Goal: Share content: Share content

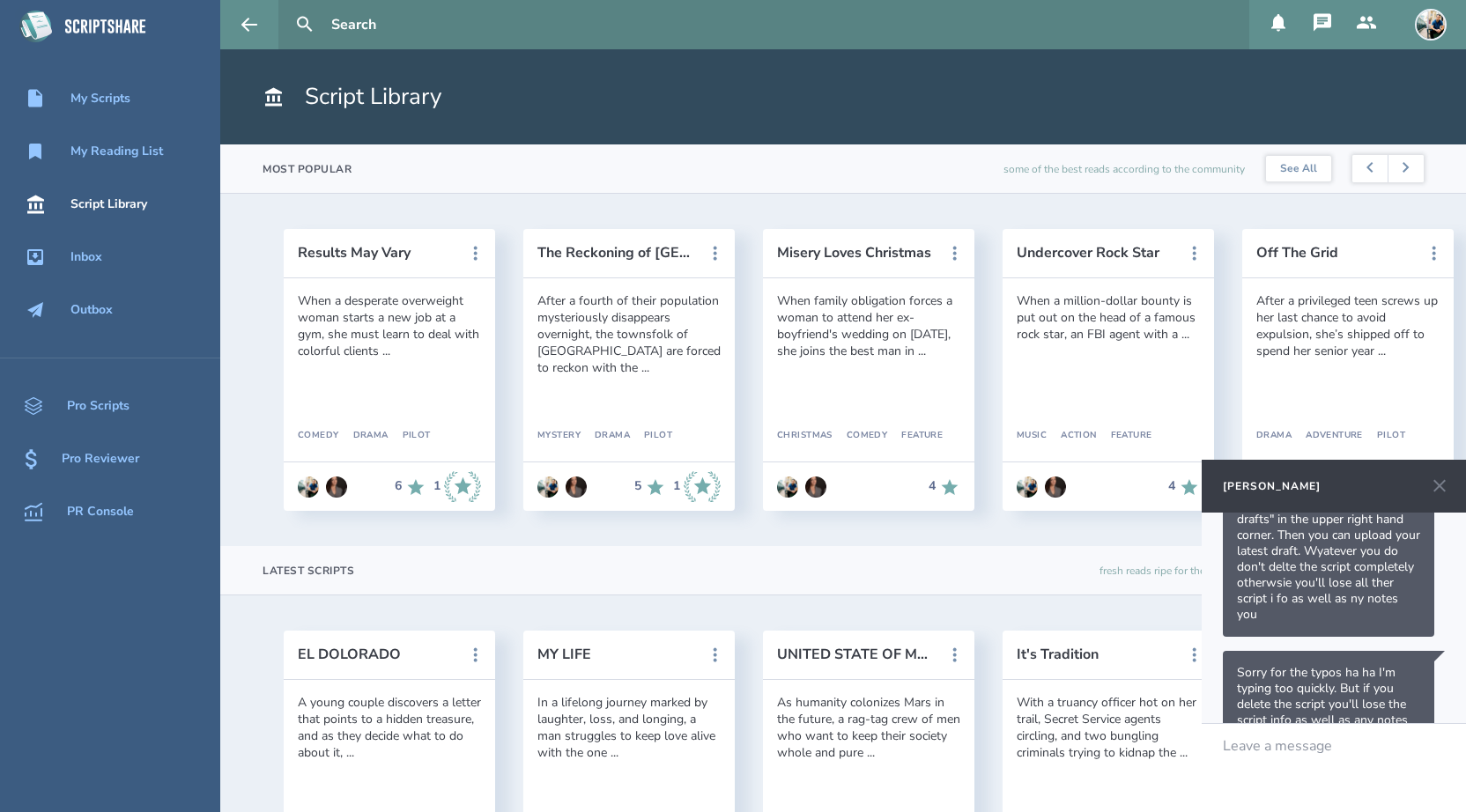
scroll to position [577, 0]
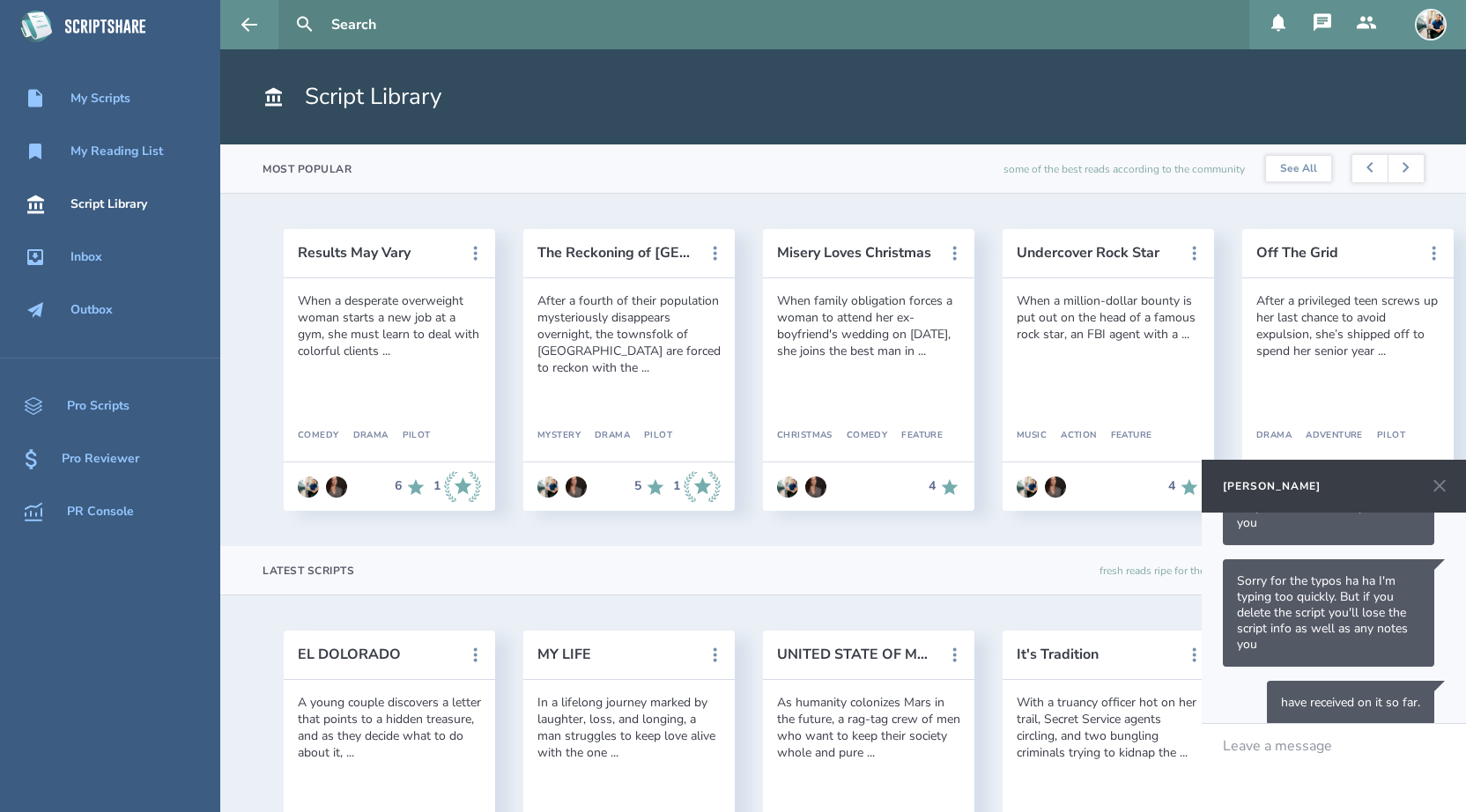
click at [1441, 488] on icon at bounding box center [1439, 486] width 13 height 13
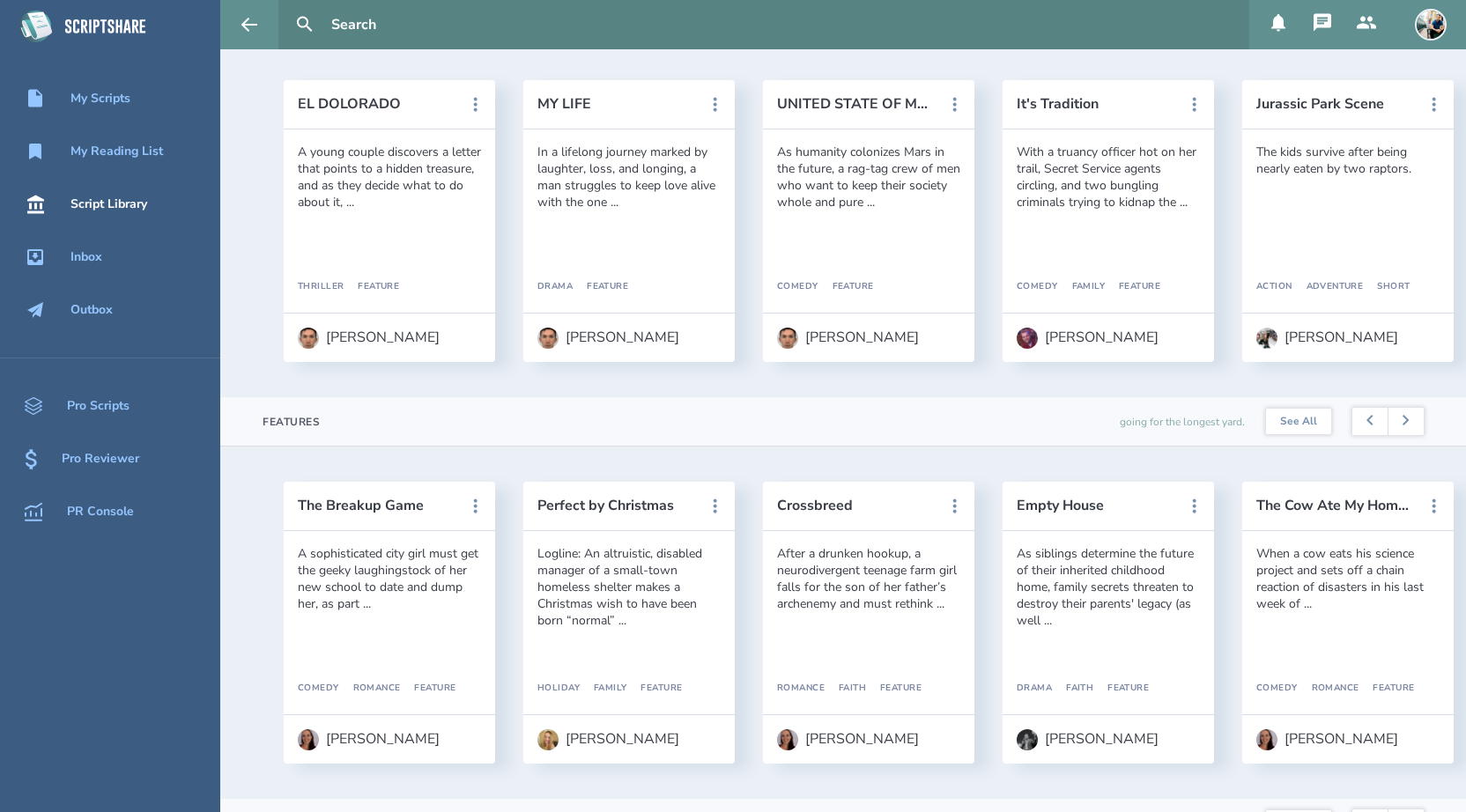
scroll to position [0, 0]
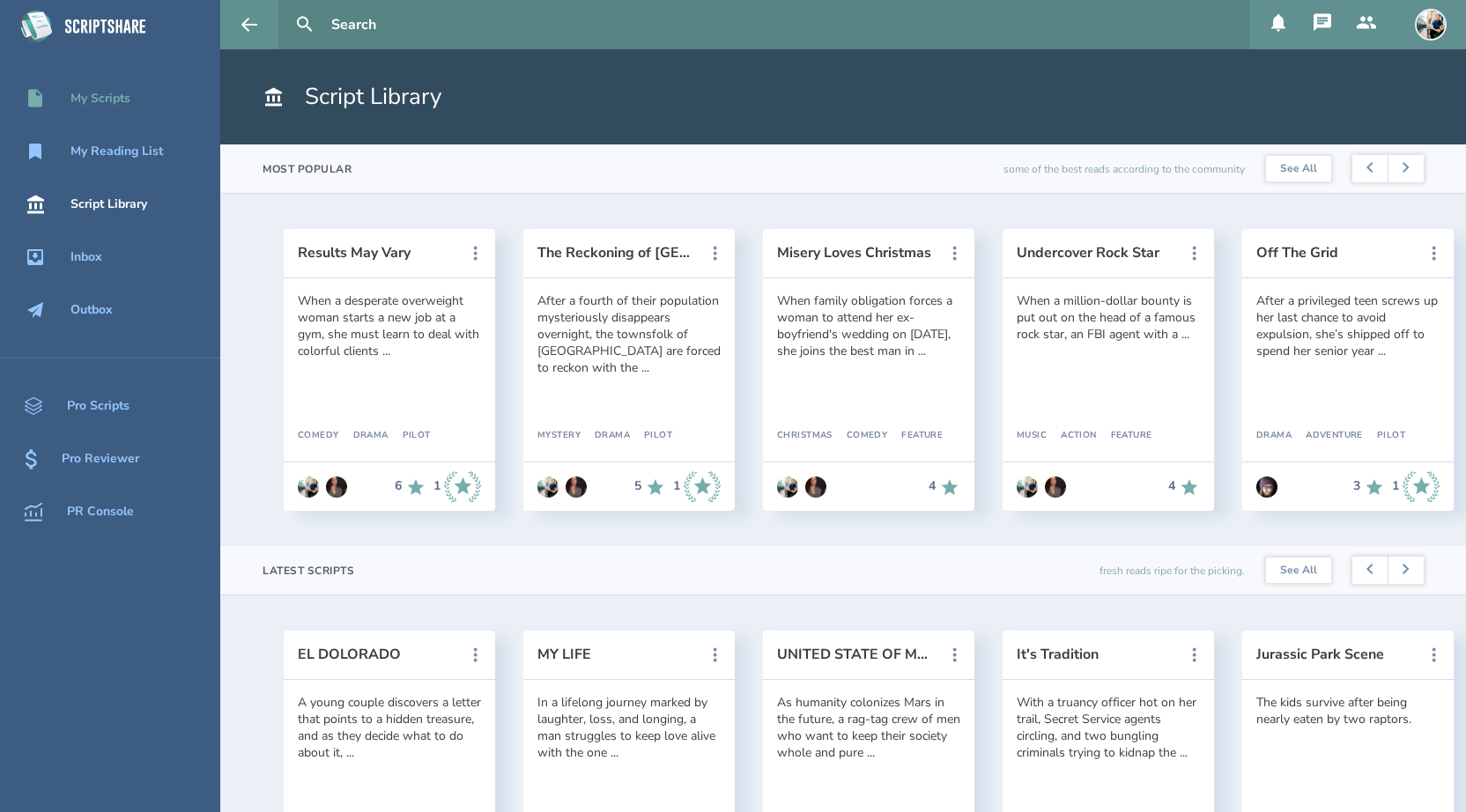
click at [124, 101] on div "My Scripts" at bounding box center [101, 99] width 60 height 15
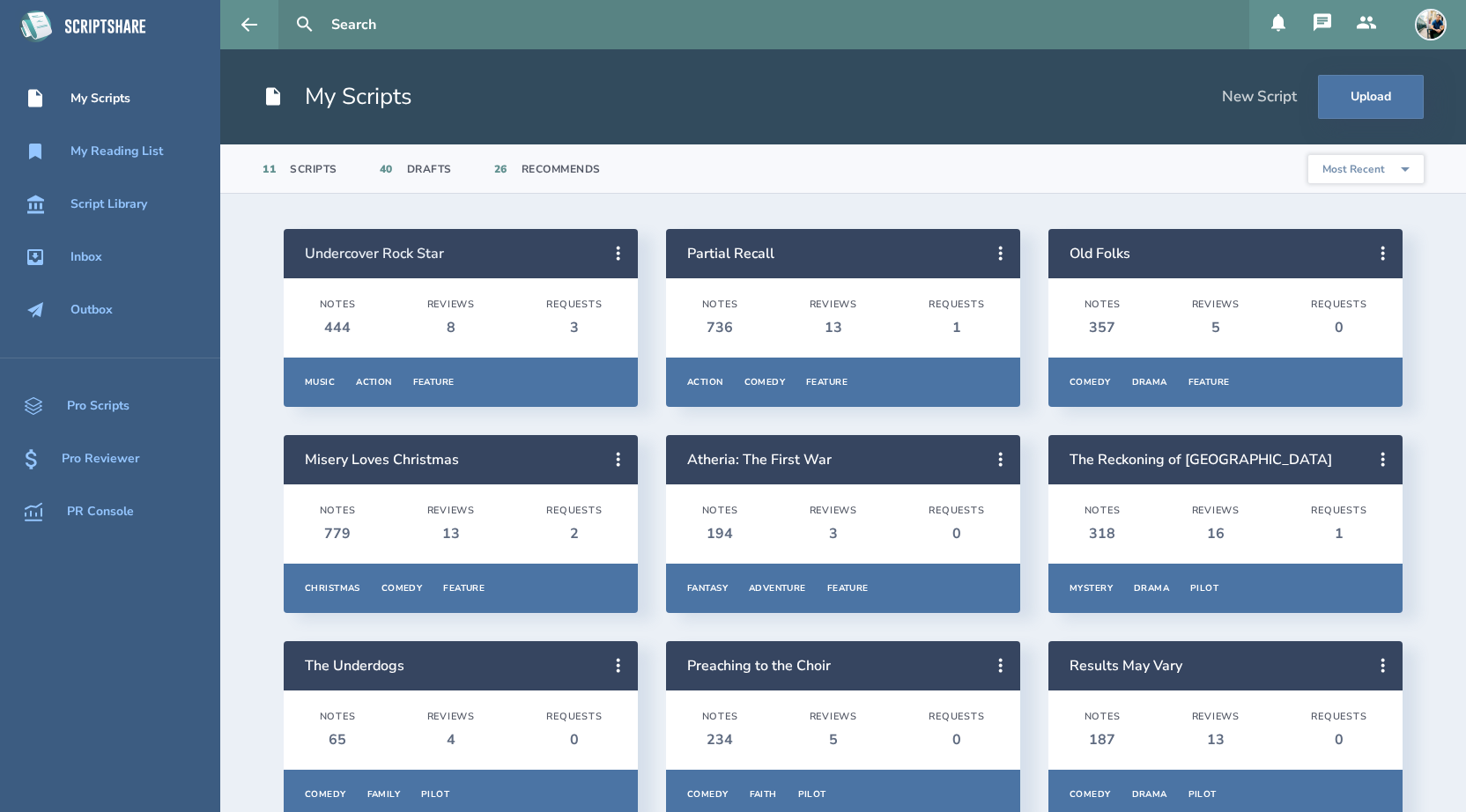
click at [373, 258] on link "Undercover Rock Star" at bounding box center [375, 254] width 139 height 19
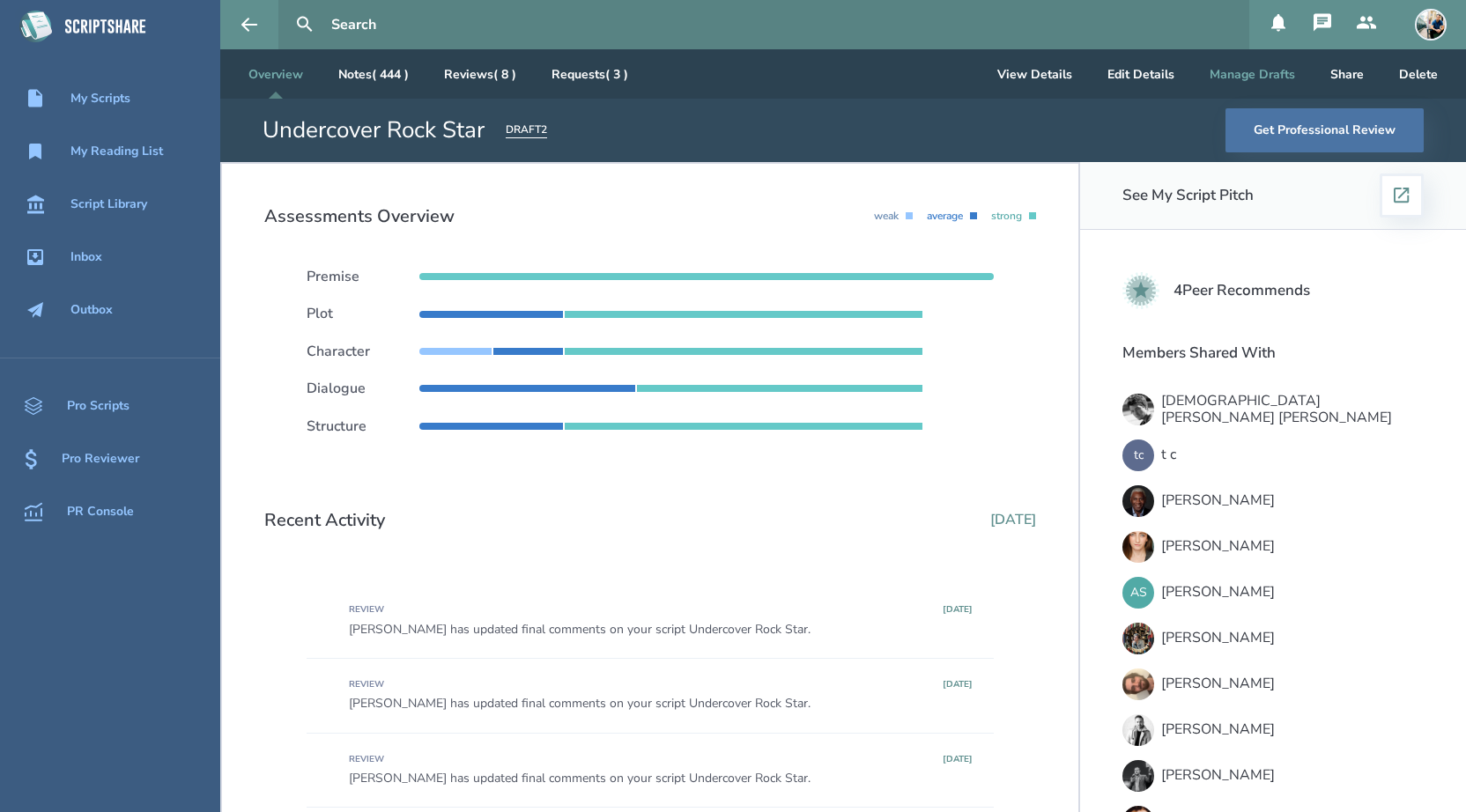
click at [1265, 81] on button "Manage Drafts" at bounding box center [1252, 74] width 113 height 49
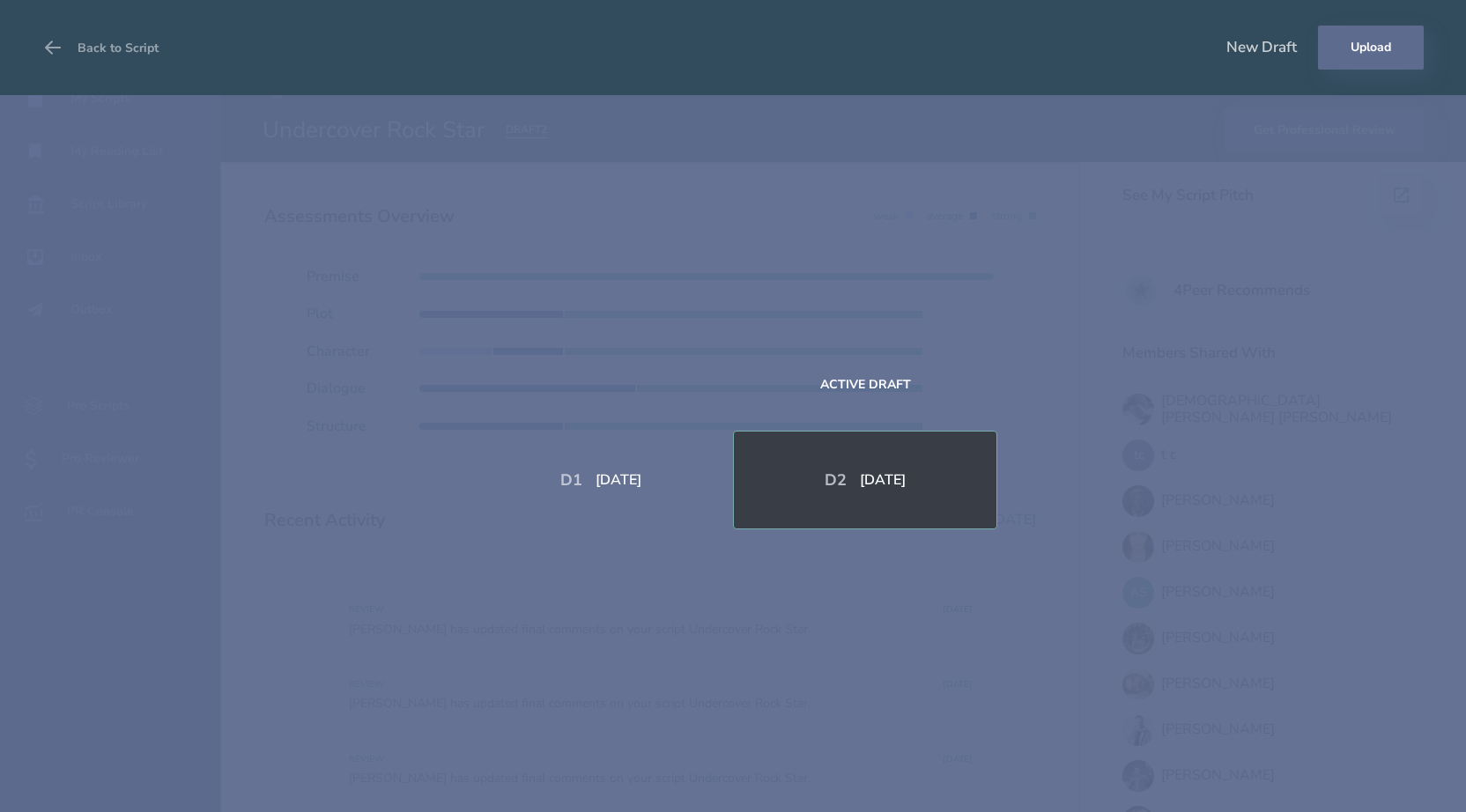
click at [1395, 45] on button "Upload" at bounding box center [1370, 46] width 106 height 44
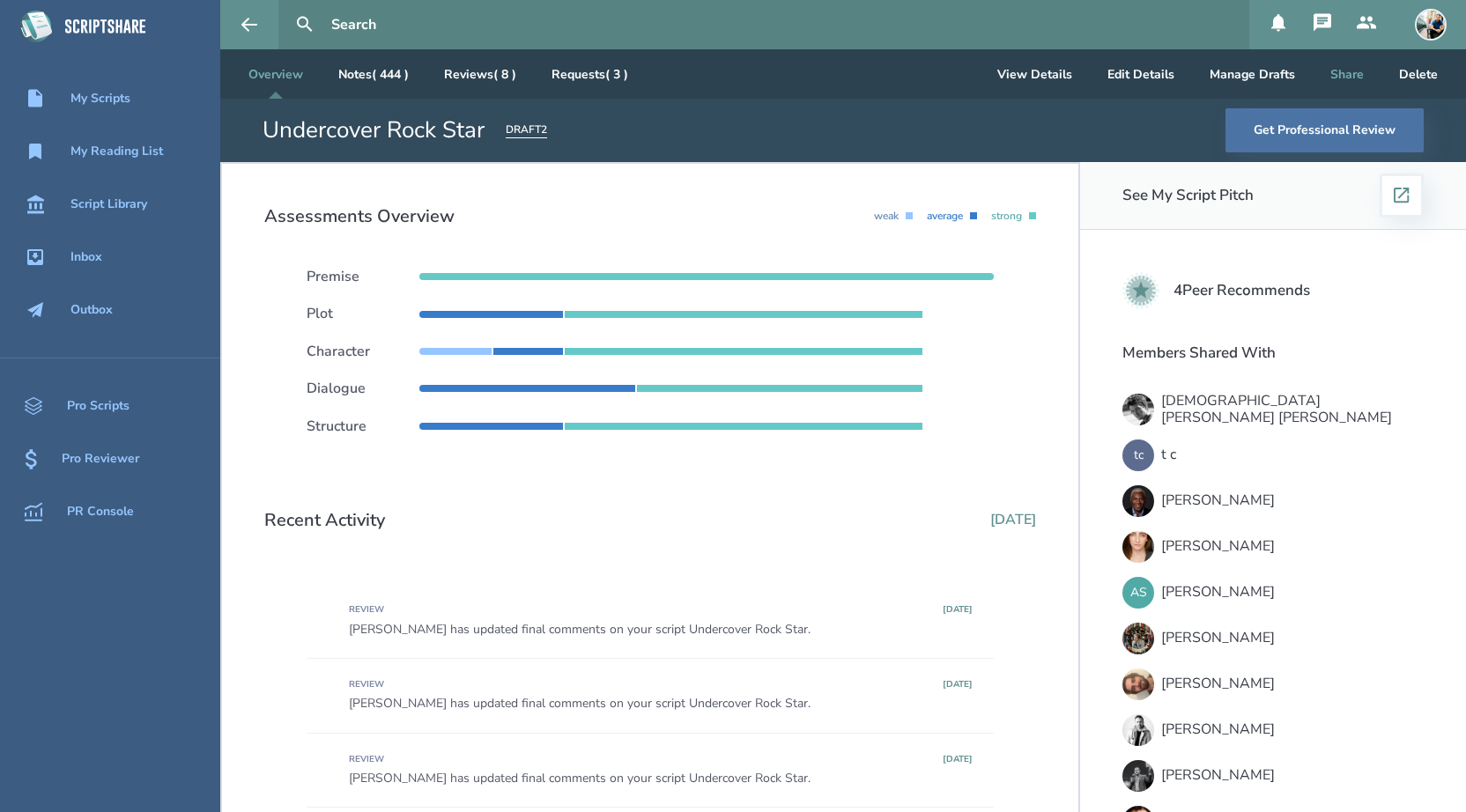
click at [1330, 83] on button "Share" at bounding box center [1347, 74] width 62 height 49
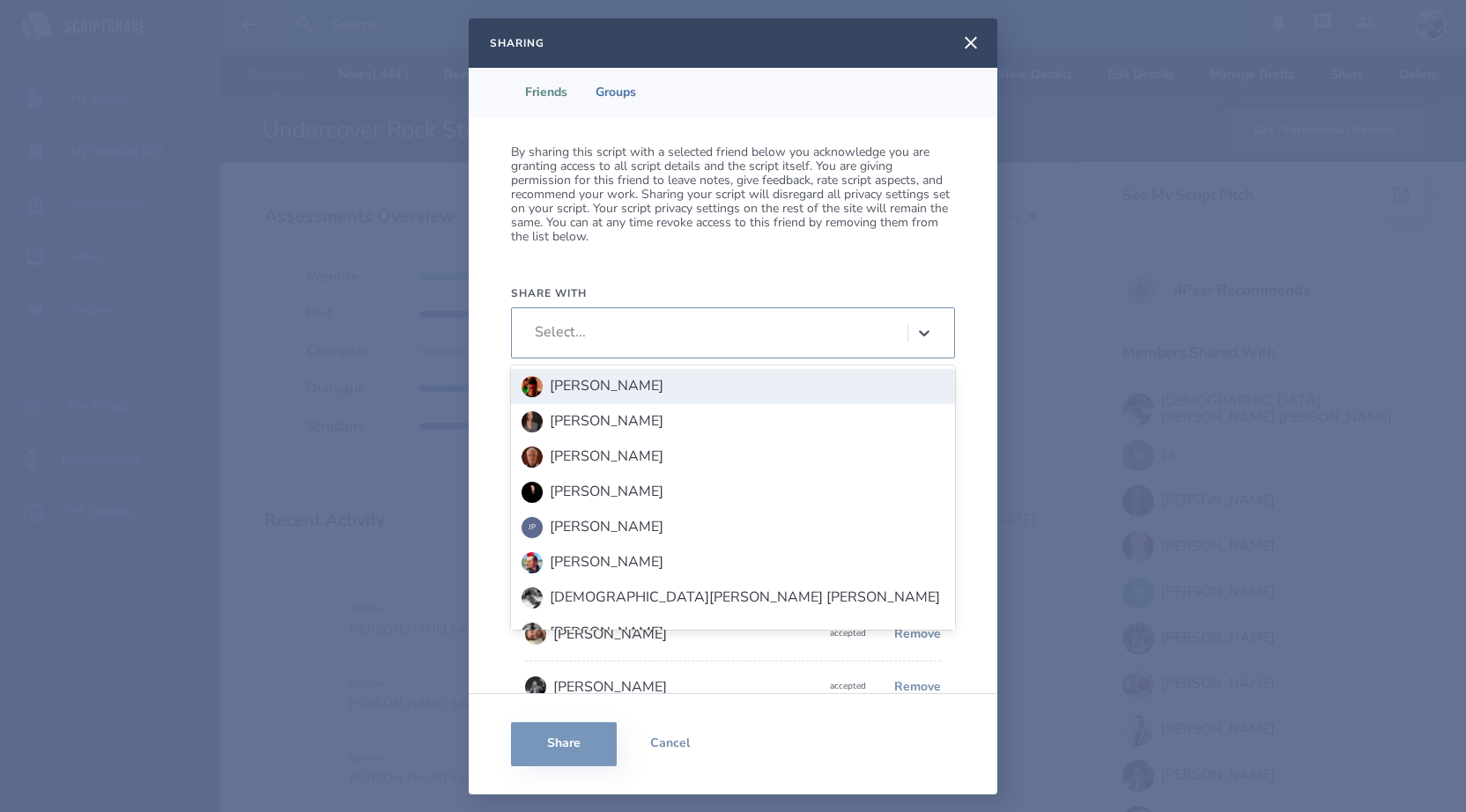
click at [914, 331] on div at bounding box center [924, 333] width 32 height 32
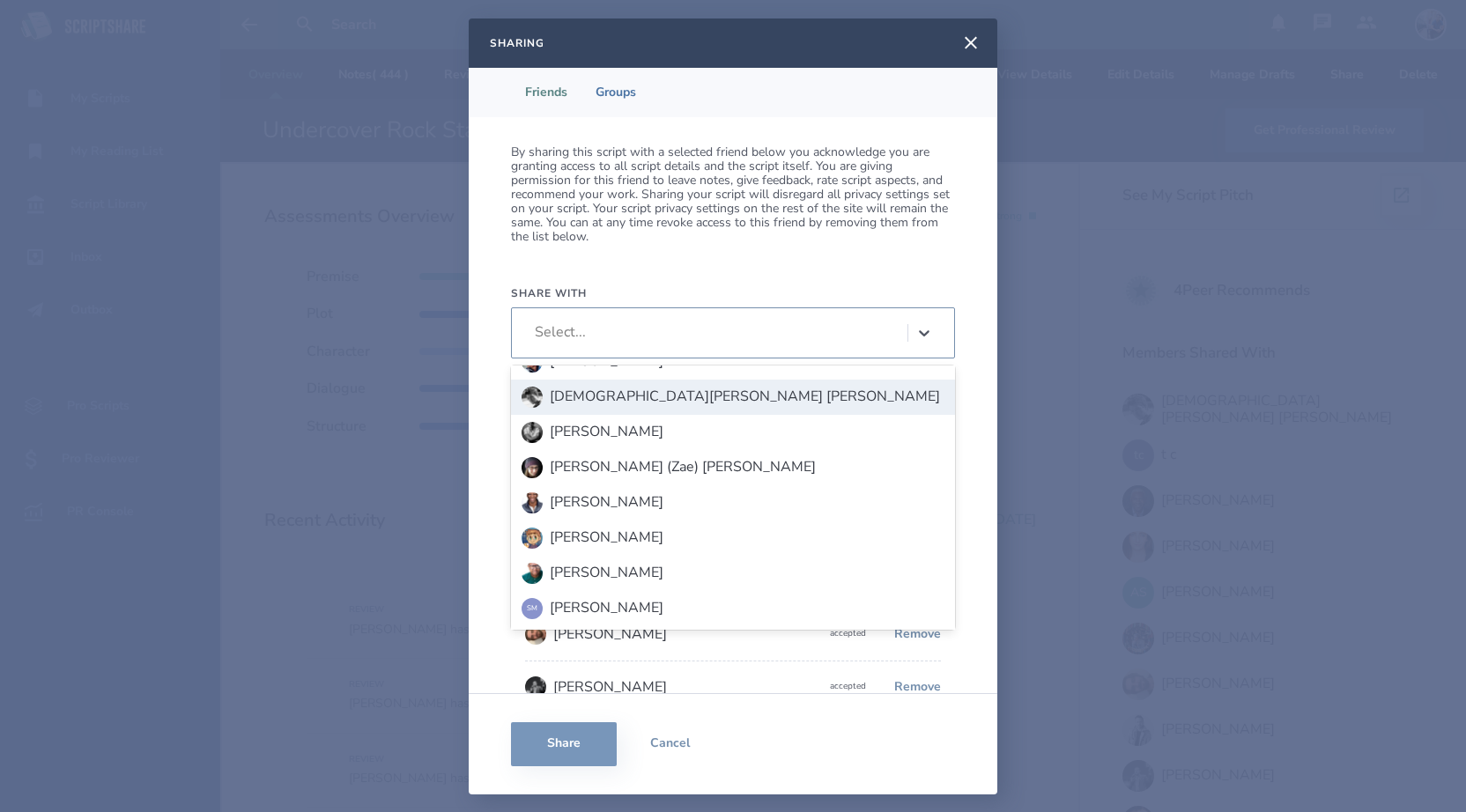
scroll to position [201, 0]
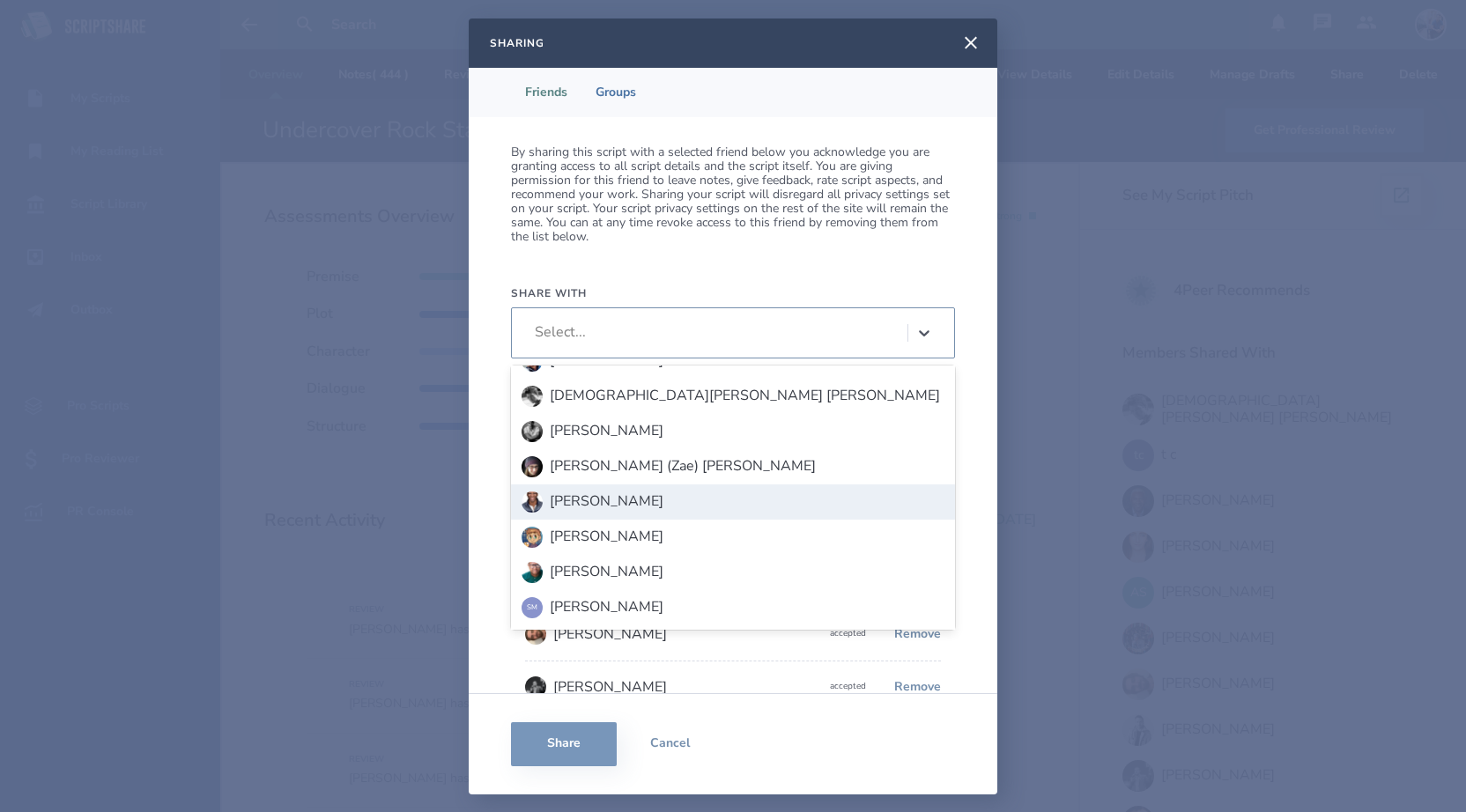
click at [649, 501] on div "[PERSON_NAME]" at bounding box center [606, 500] width 113 height 15
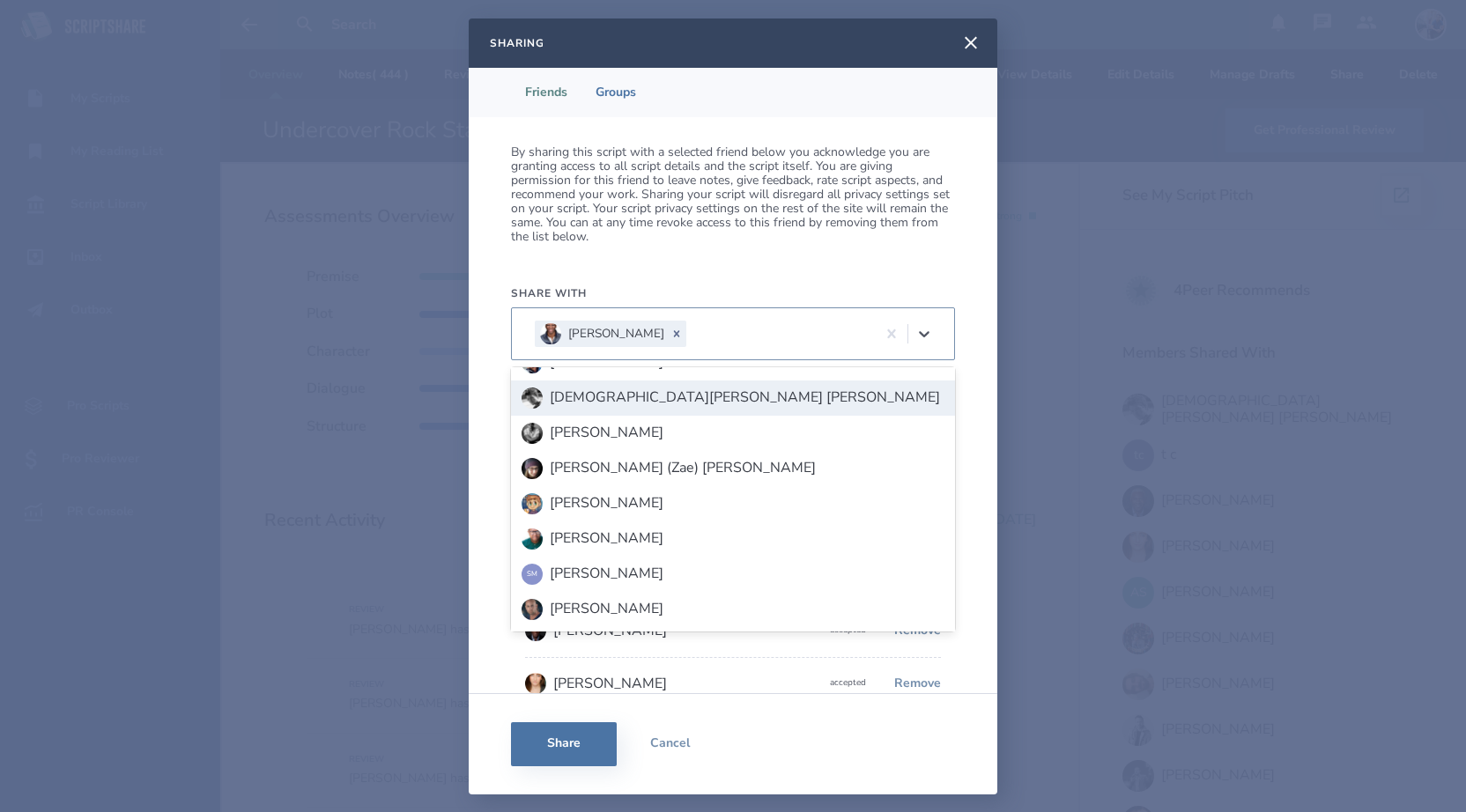
click at [744, 264] on div "By sharing this script with a selected friend below you acknowledge you are gra…" at bounding box center [733, 405] width 529 height 576
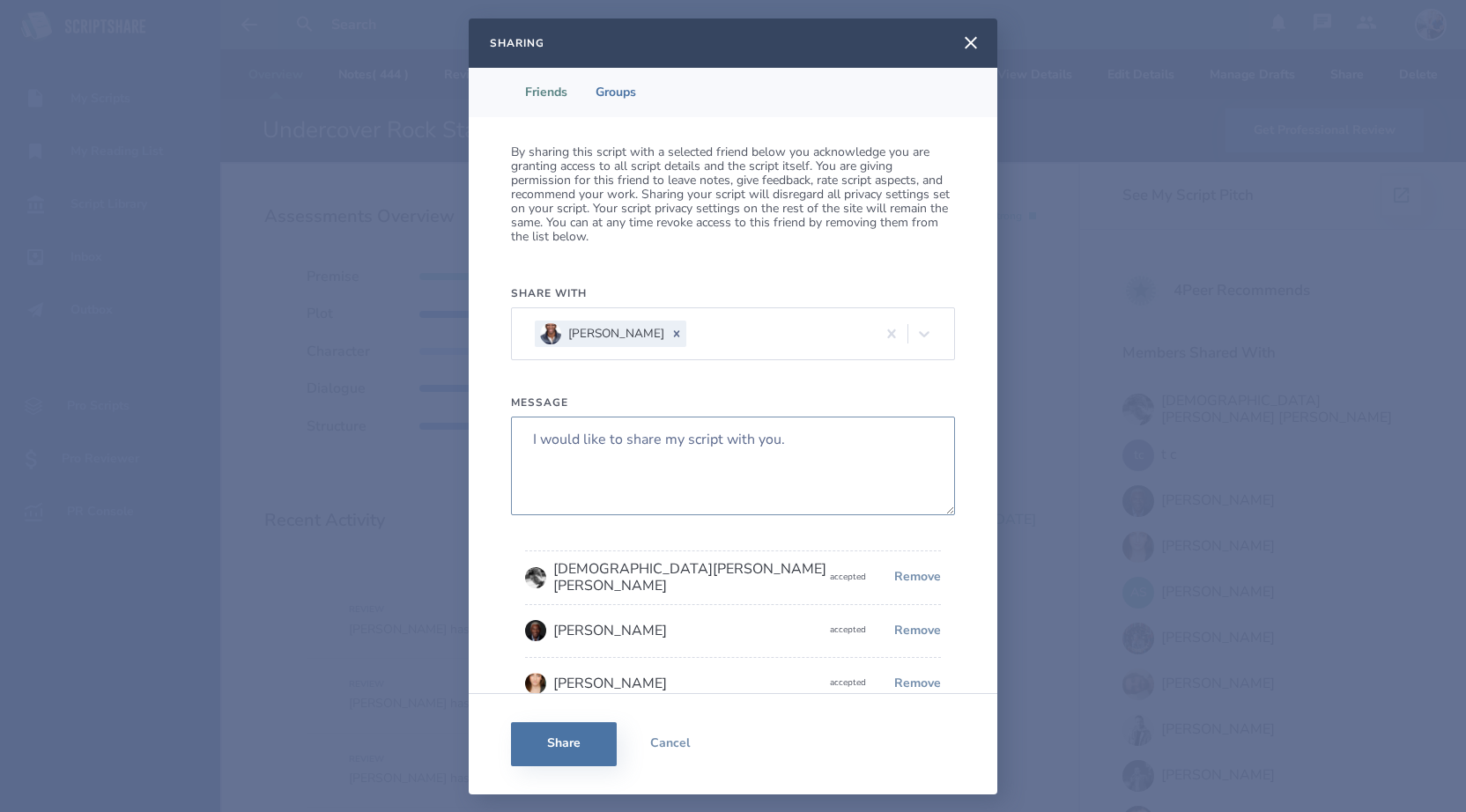
drag, startPoint x: 789, startPoint y: 442, endPoint x: 522, endPoint y: 433, distance: 267.2
click at [522, 433] on textarea "I would like to share my script with you." at bounding box center [733, 466] width 444 height 99
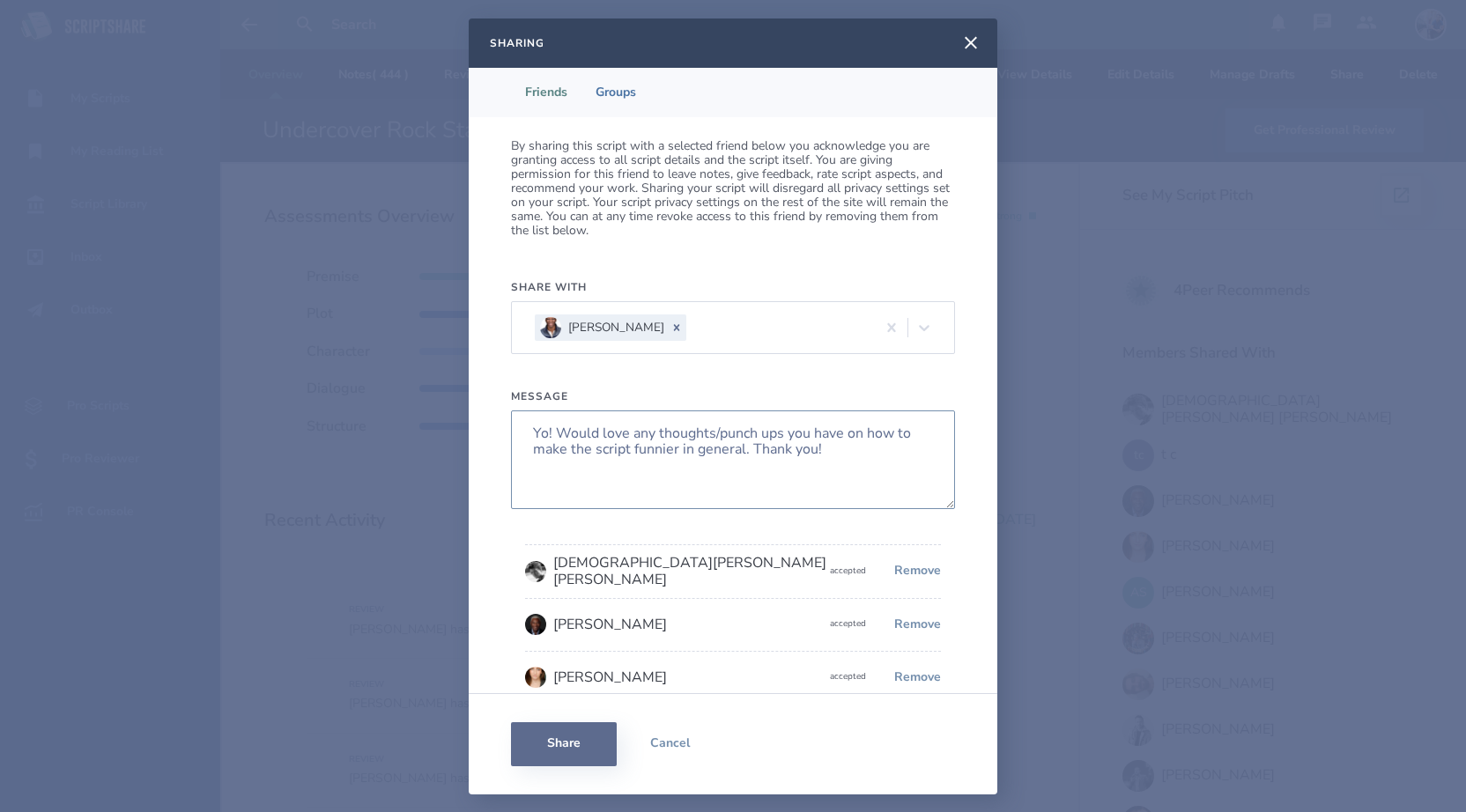
type textarea "Yo! Would love any thoughts/punch ups you have on how to make the script funnie…"
click at [565, 745] on button "Share" at bounding box center [564, 743] width 106 height 44
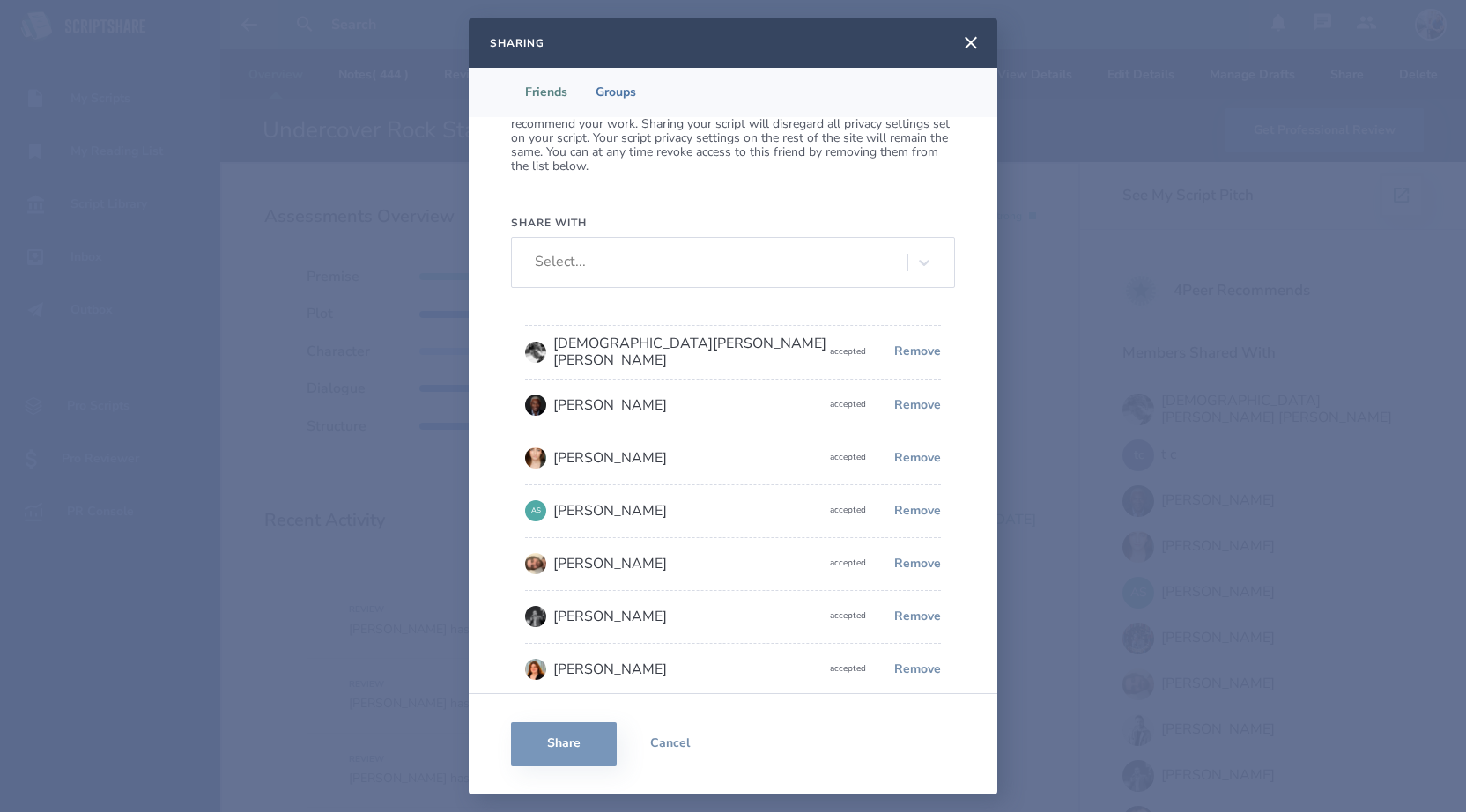
scroll to position [0, 0]
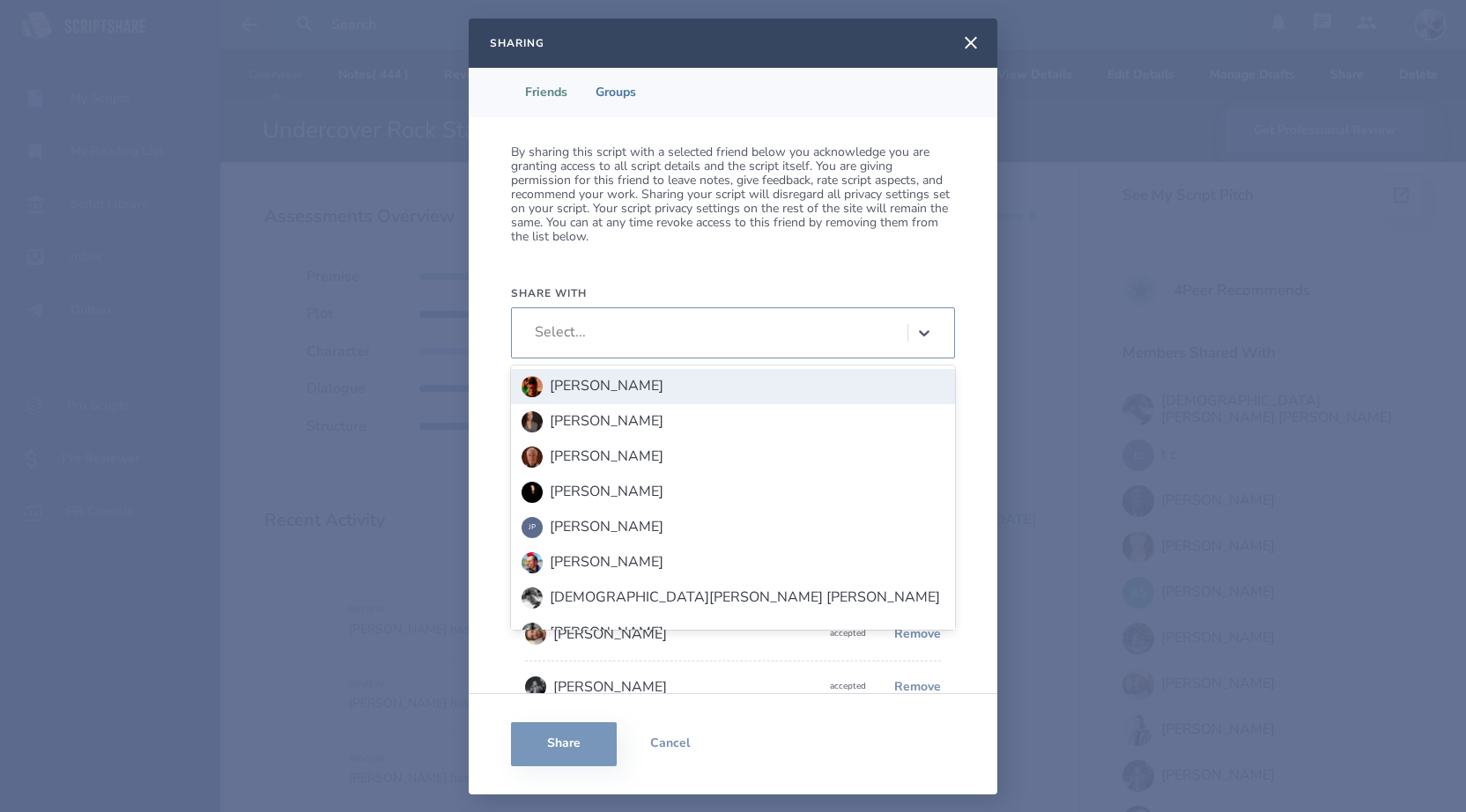
click at [921, 333] on icon at bounding box center [924, 333] width 11 height 6
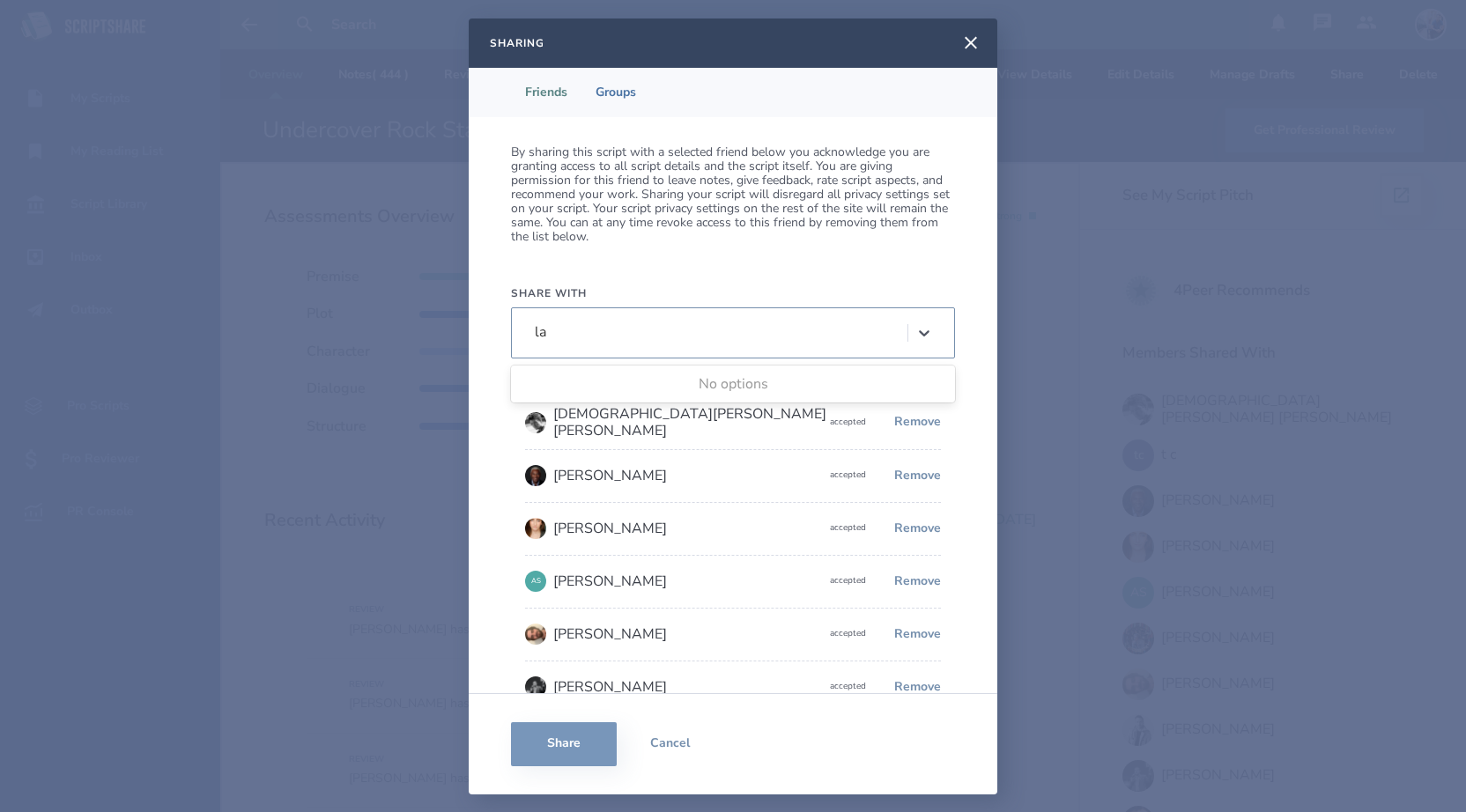
type input "l"
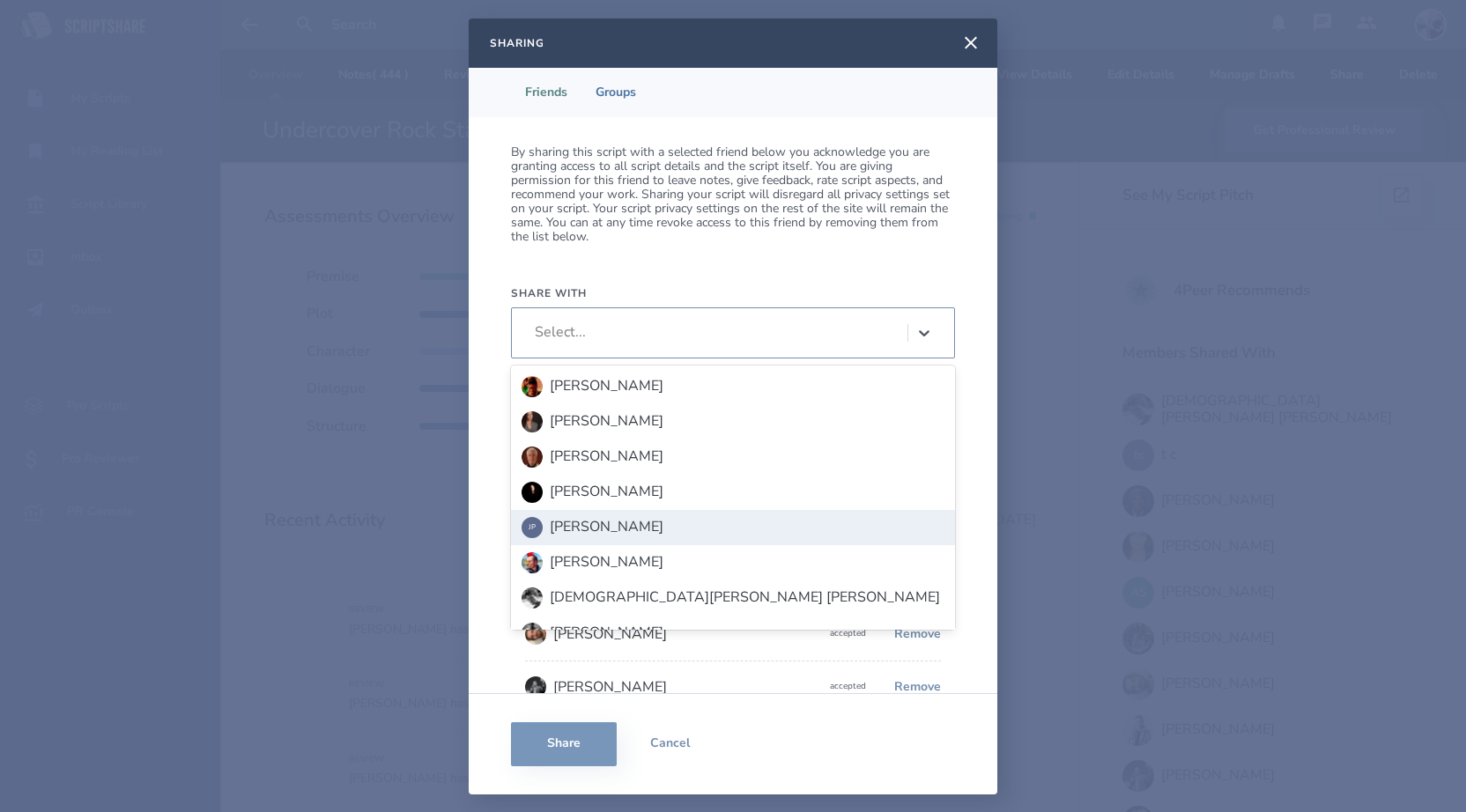
click at [693, 521] on div "JP [PERSON_NAME]" at bounding box center [733, 527] width 423 height 21
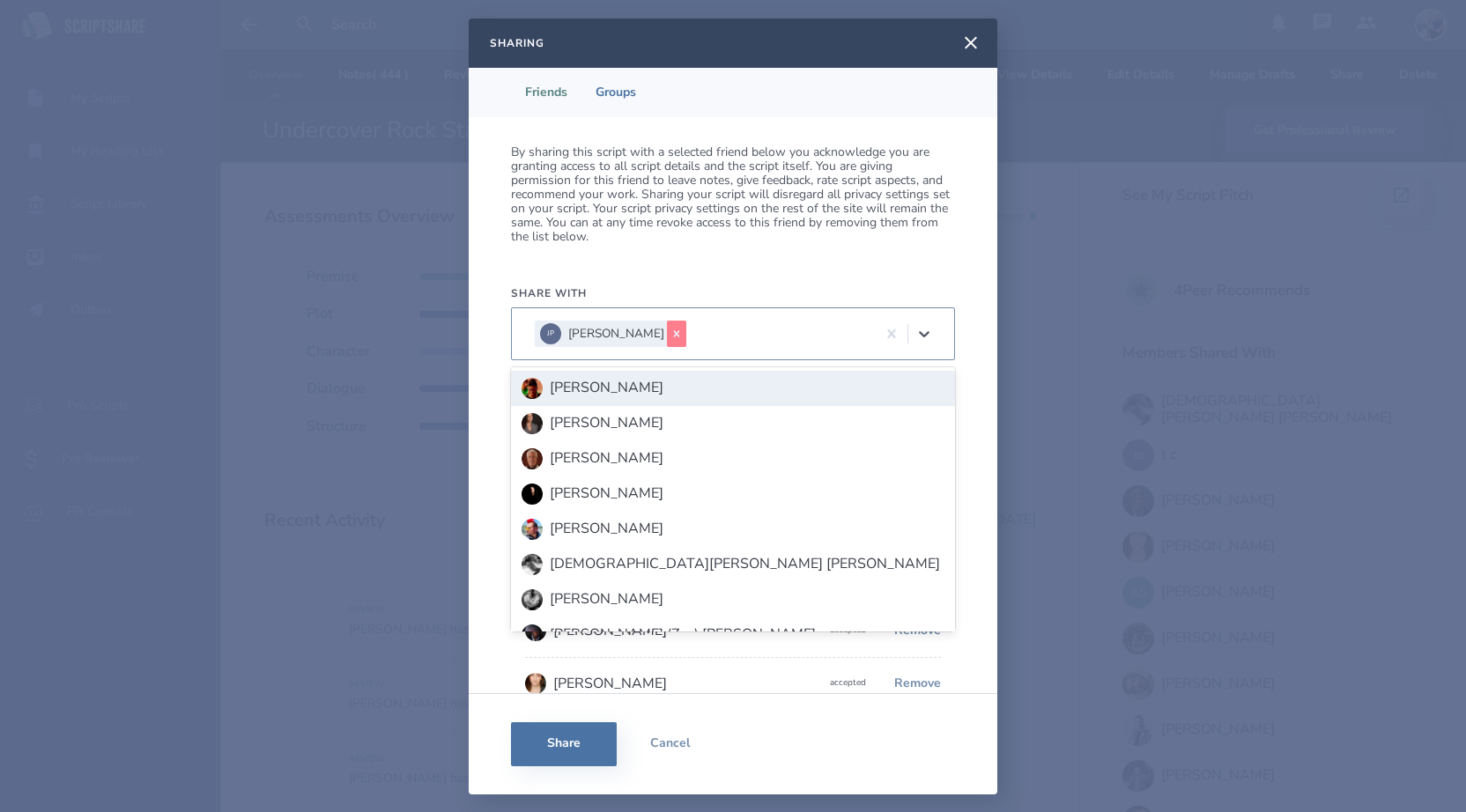
click at [670, 329] on icon at bounding box center [676, 333] width 13 height 13
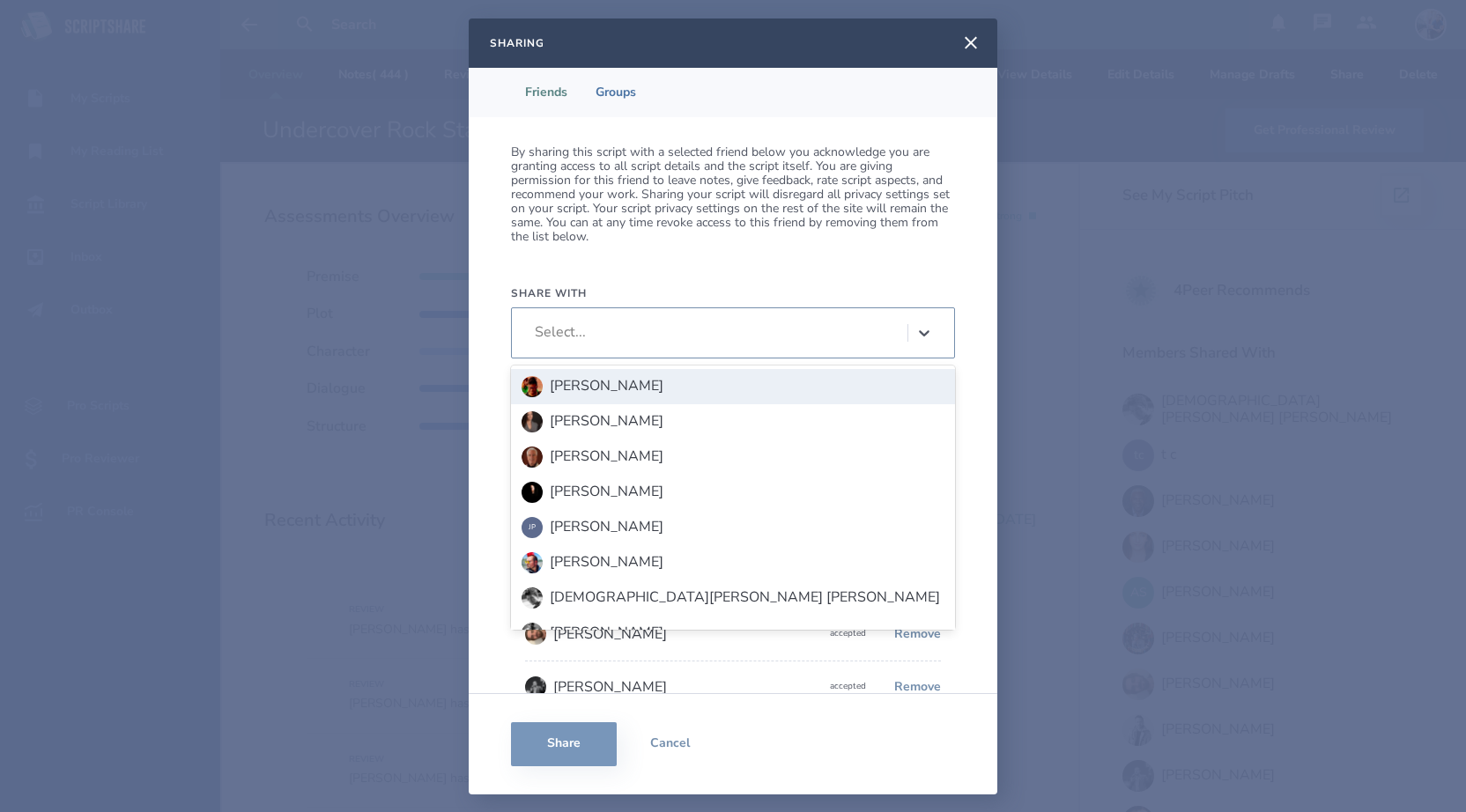
click at [653, 333] on div "Select..." at bounding box center [717, 331] width 382 height 26
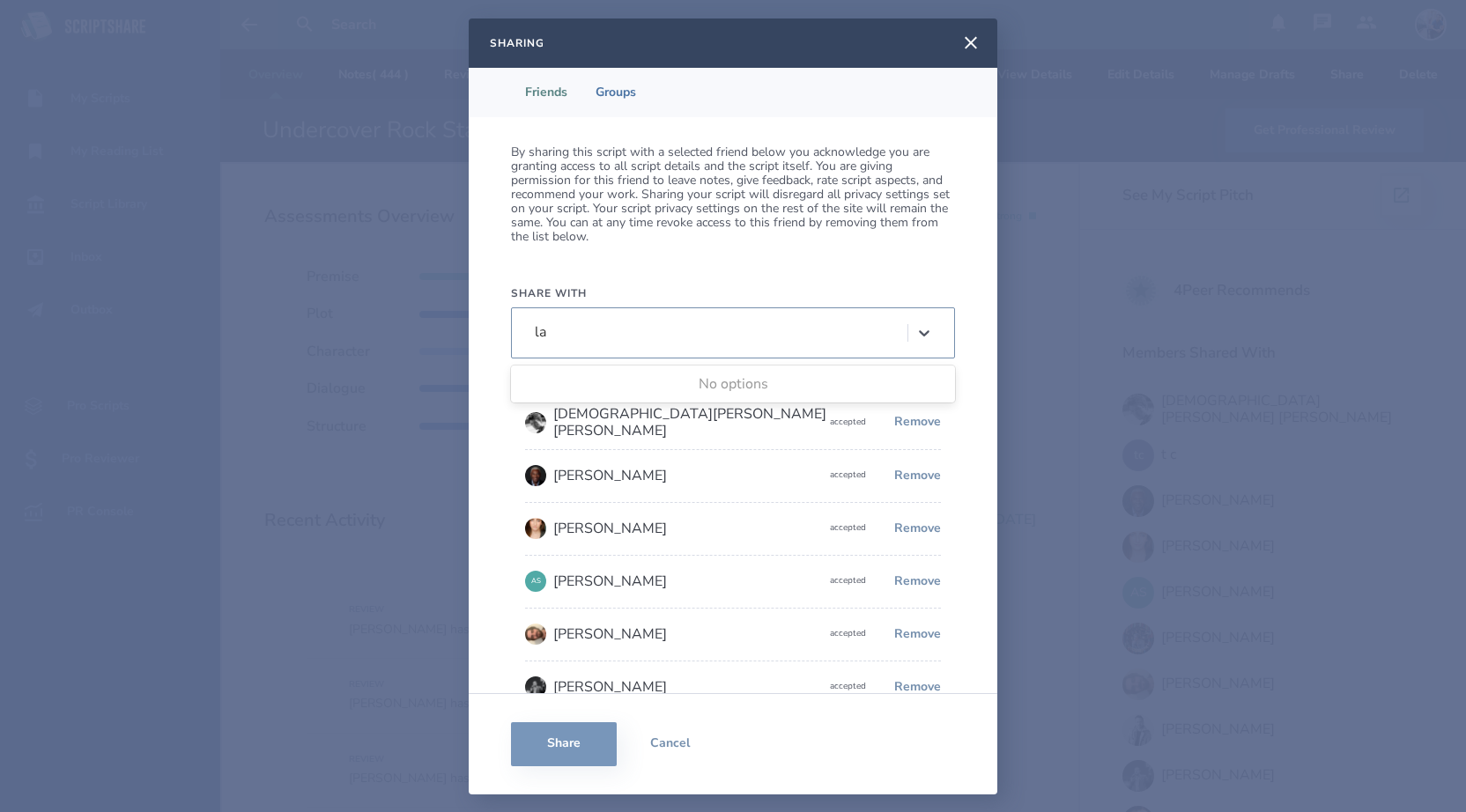
type input "l"
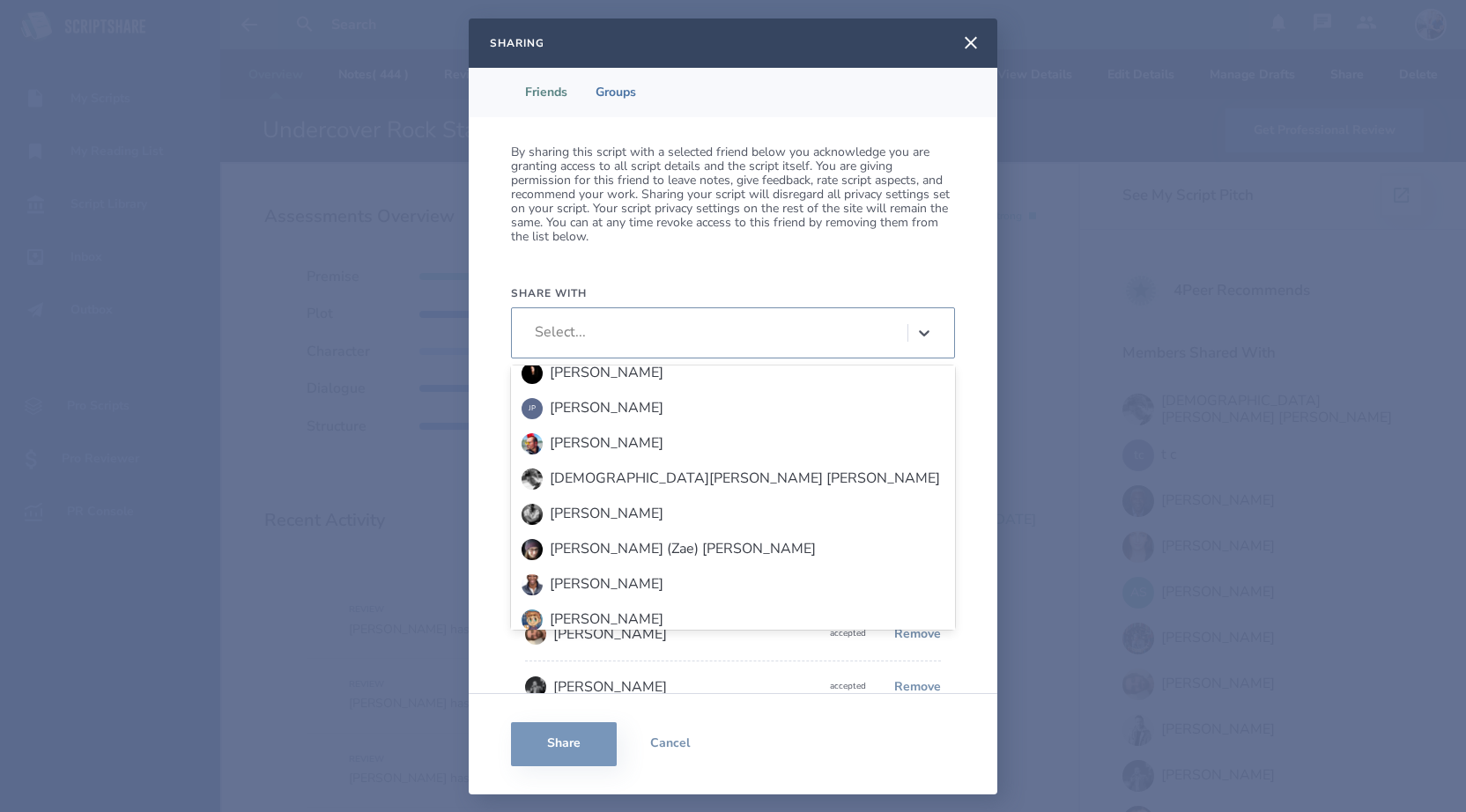
scroll to position [153, 0]
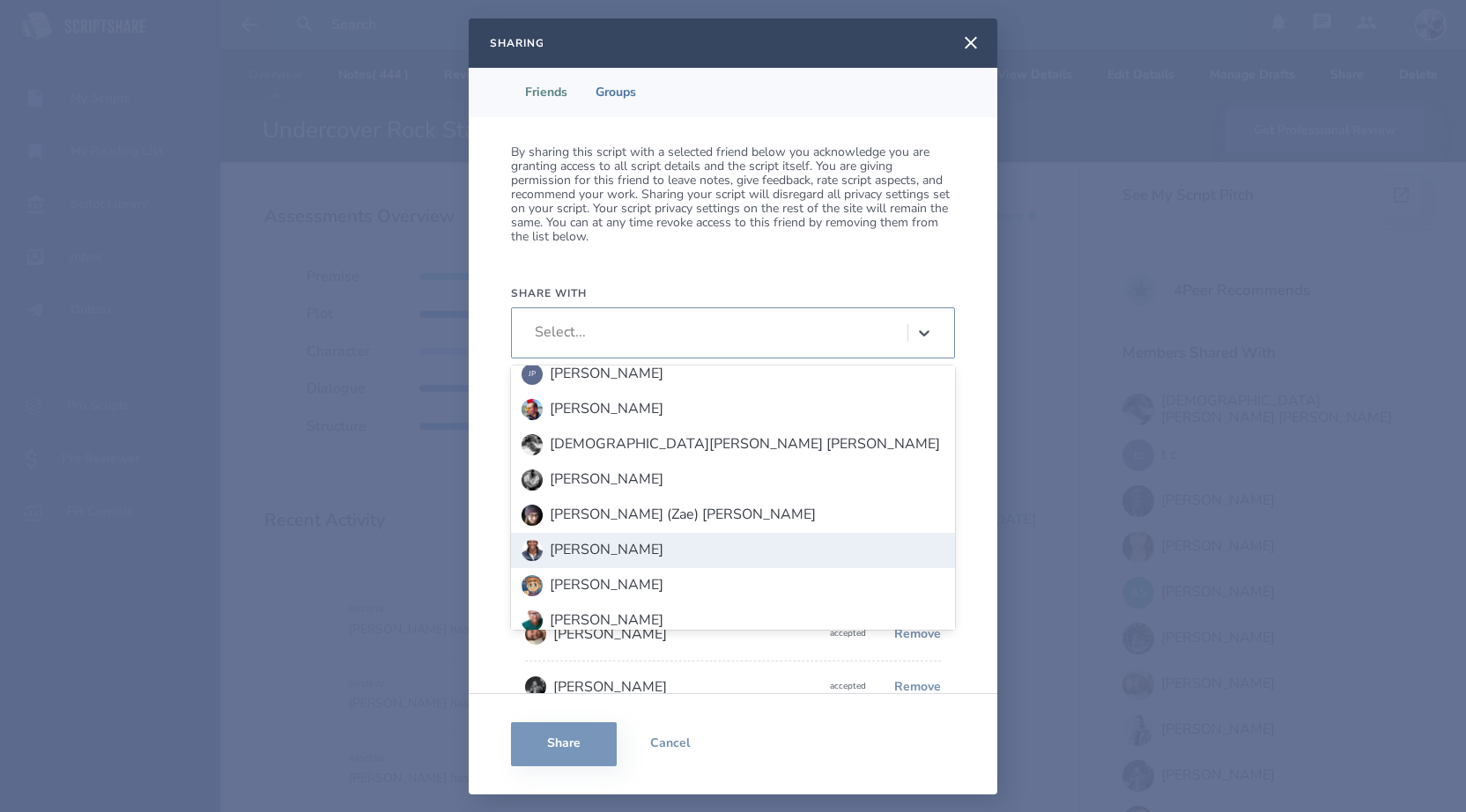
click at [640, 544] on div "[PERSON_NAME]" at bounding box center [606, 550] width 113 height 15
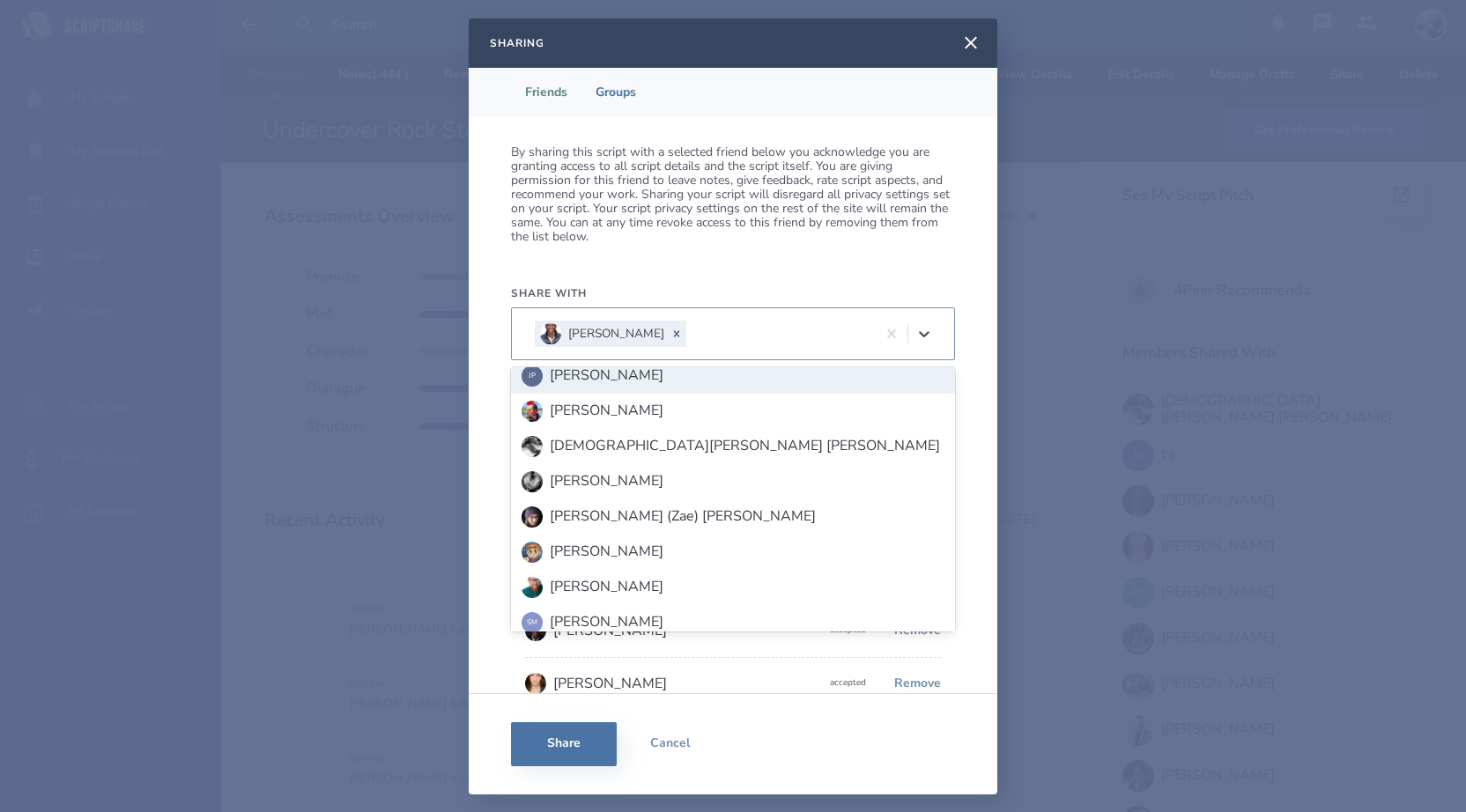
click at [821, 269] on div "By sharing this script with a selected friend below you acknowledge you are gra…" at bounding box center [733, 405] width 529 height 576
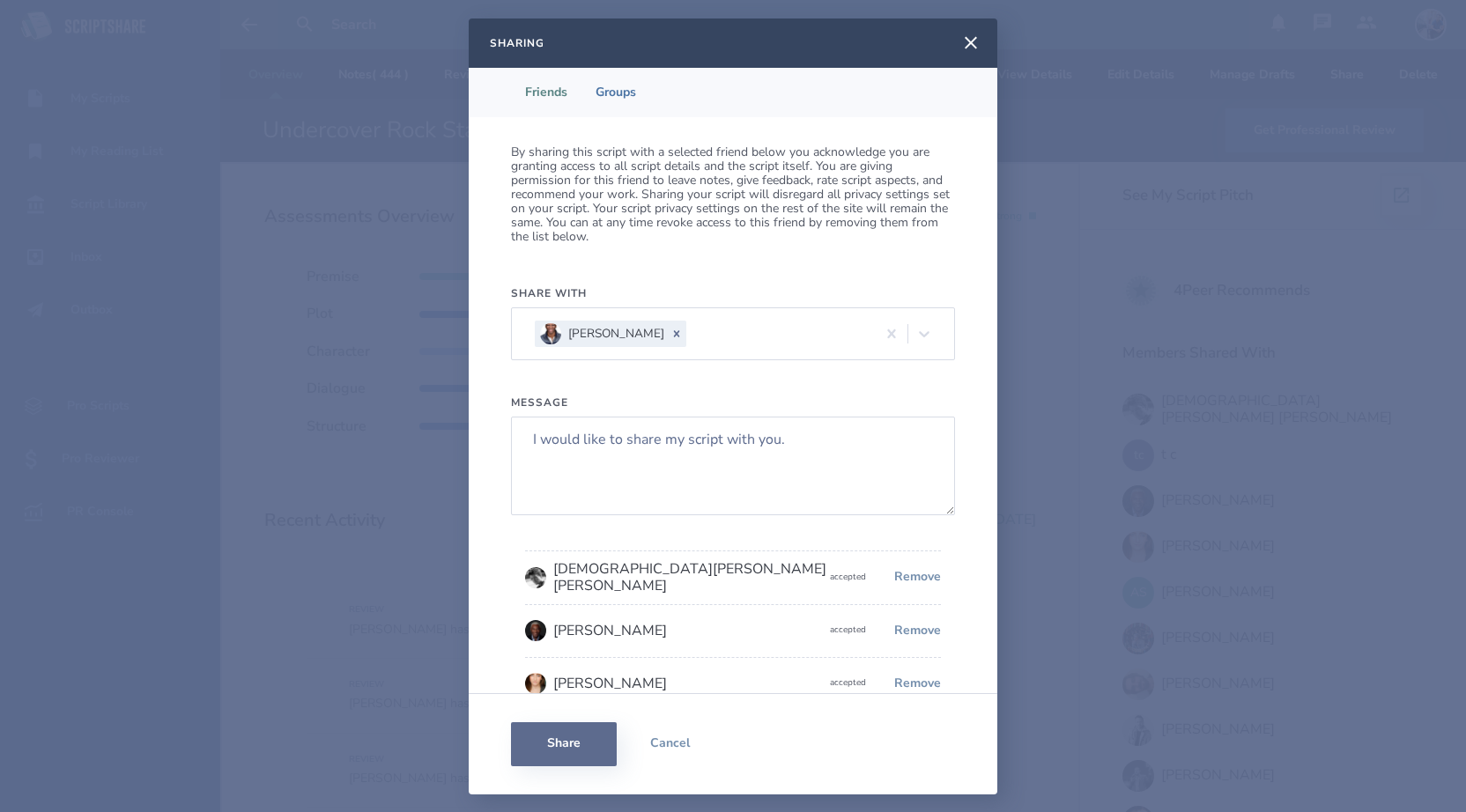
click at [557, 740] on button "Share" at bounding box center [564, 743] width 106 height 44
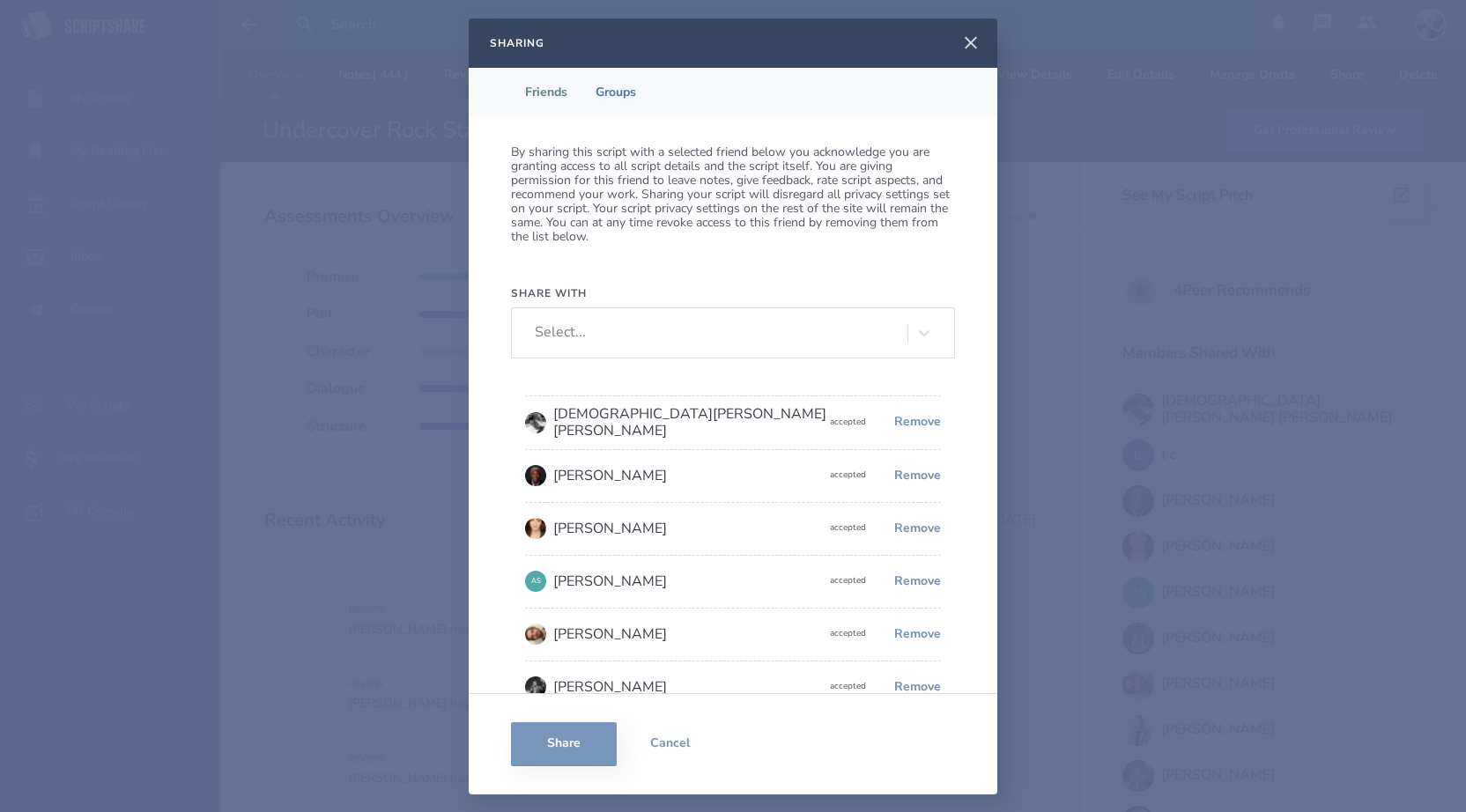
click at [973, 45] on icon at bounding box center [970, 42] width 13 height 13
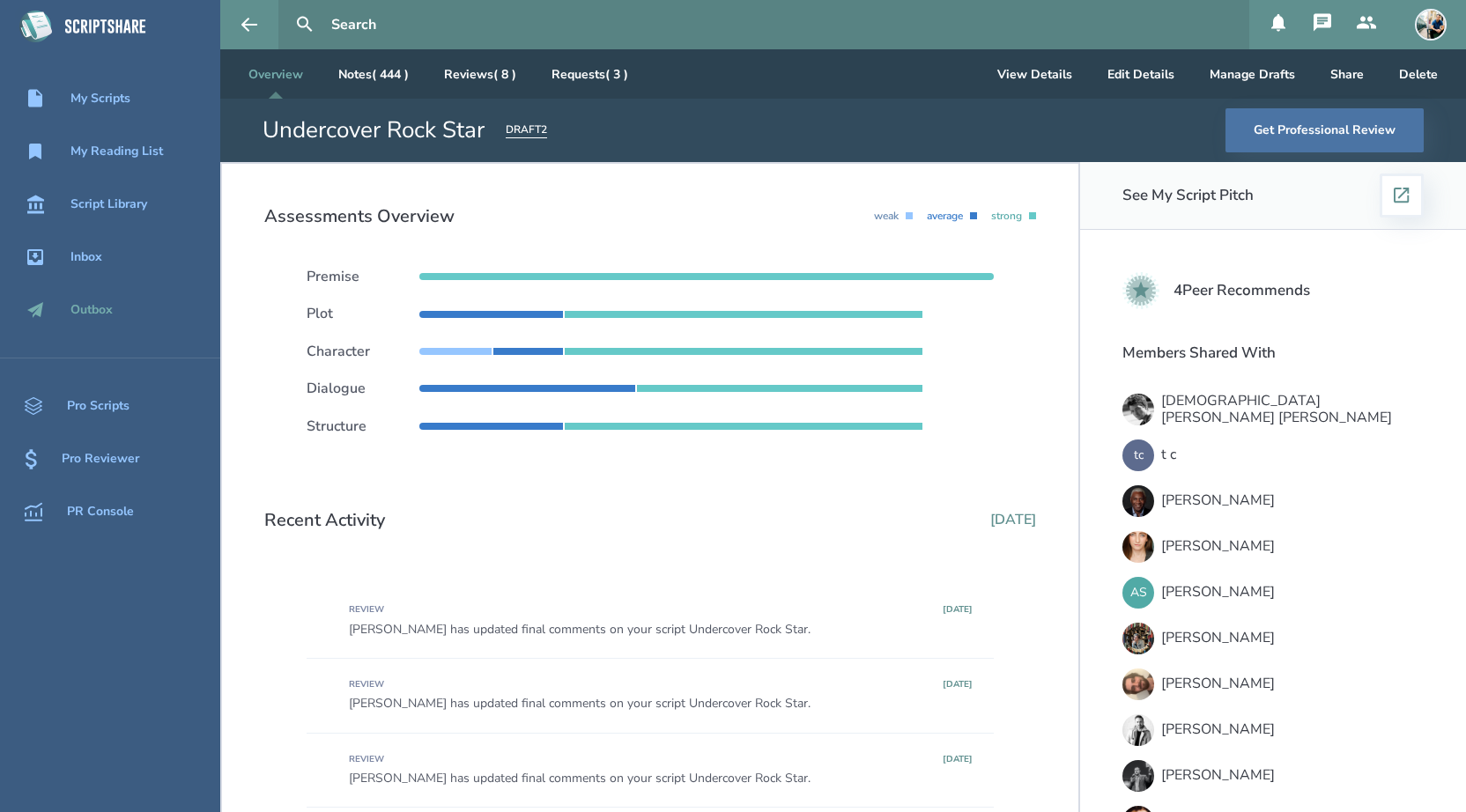
click at [94, 303] on div "Outbox" at bounding box center [92, 310] width 43 height 15
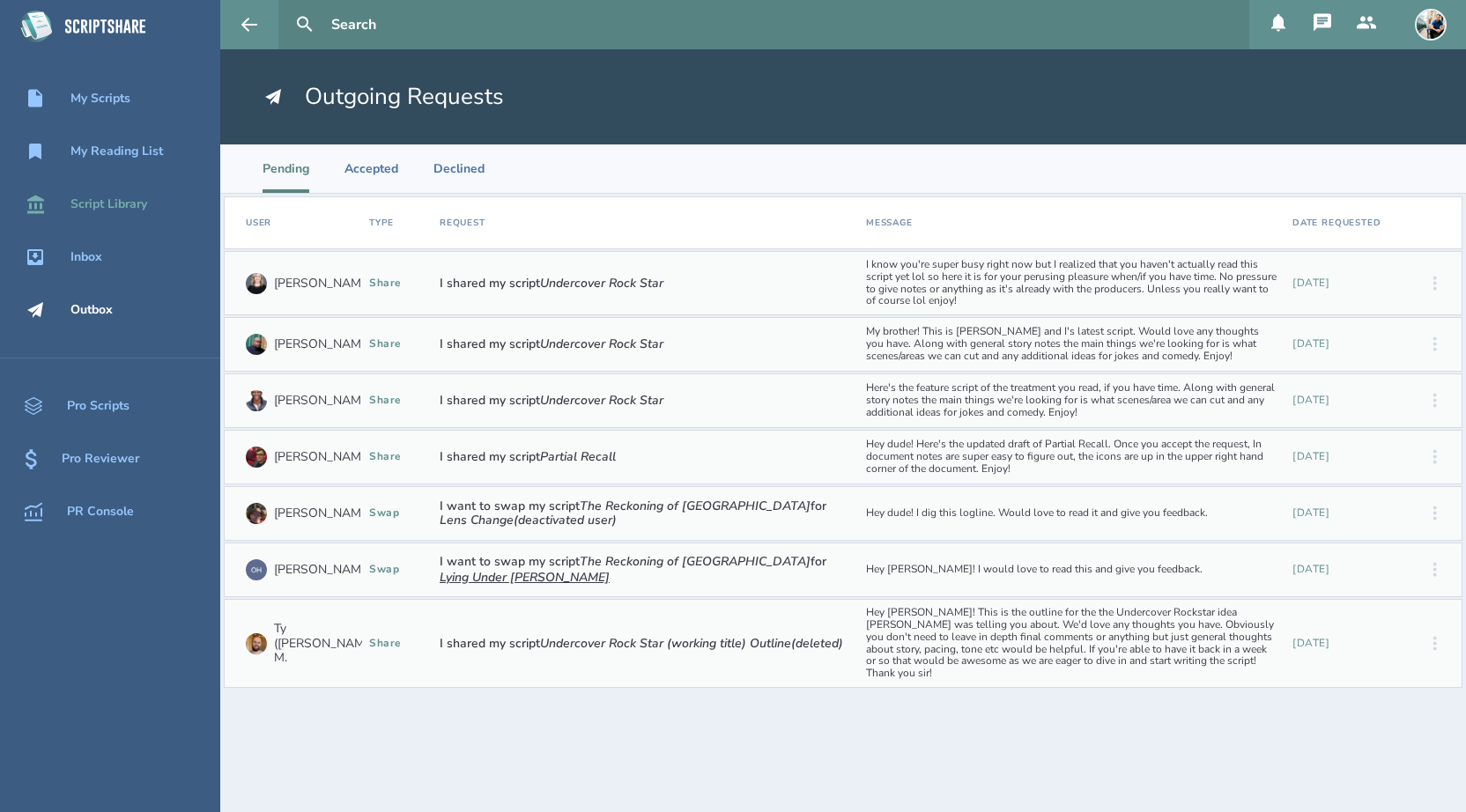
click at [135, 209] on div "Script Library" at bounding box center [108, 204] width 76 height 15
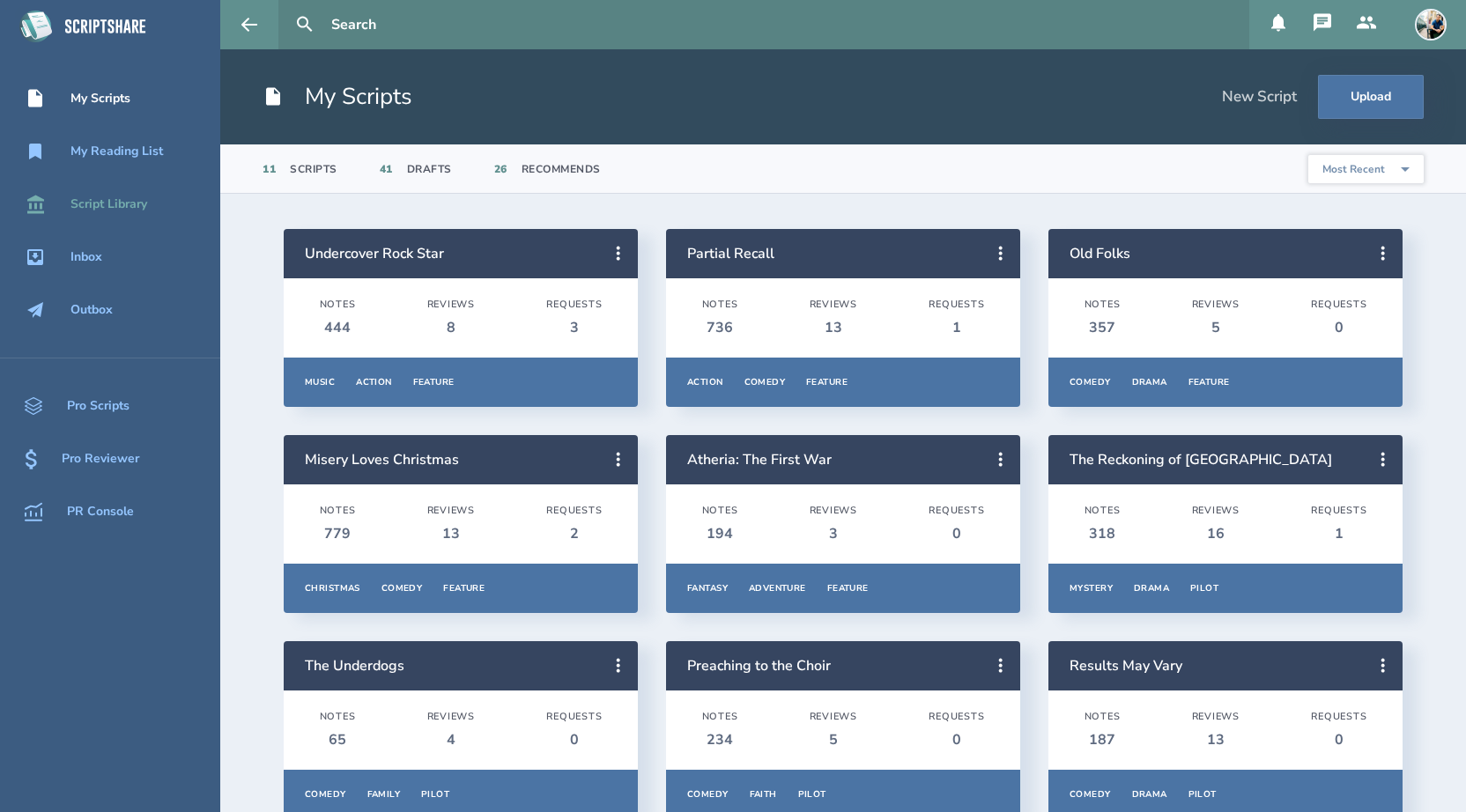
click at [146, 213] on div "Script Library" at bounding box center [109, 204] width 220 height 21
